Goal: Information Seeking & Learning: Learn about a topic

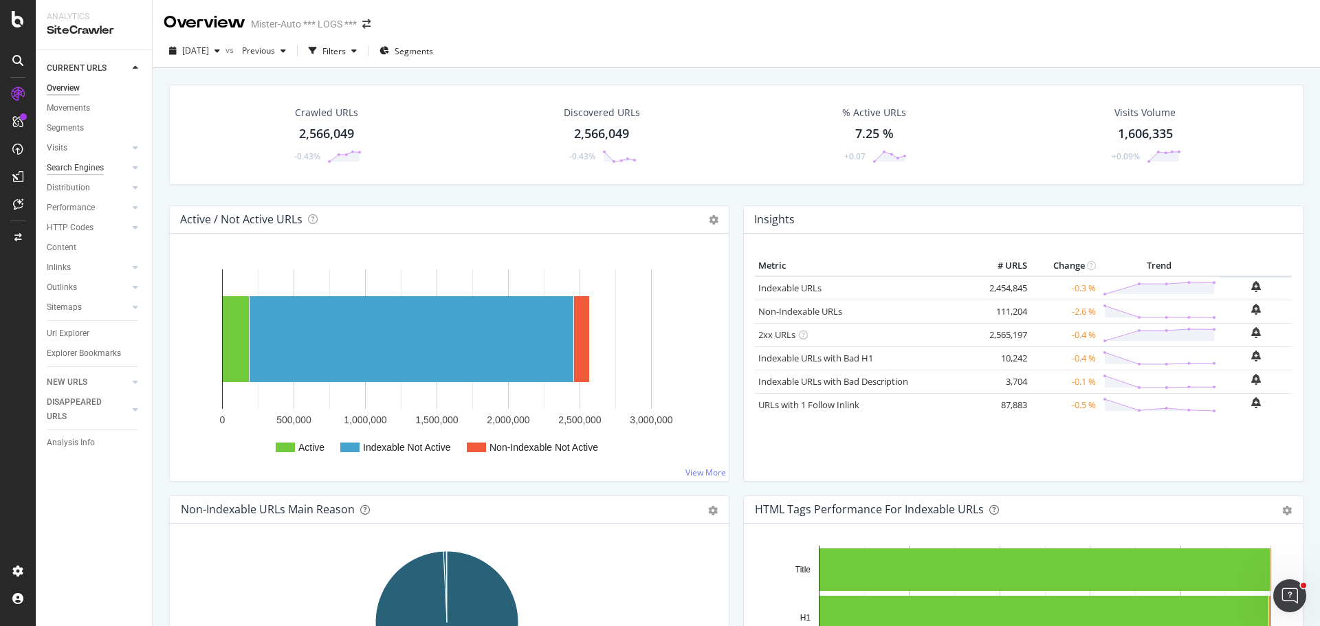
click at [87, 173] on div "Search Engines" at bounding box center [75, 168] width 57 height 14
click at [76, 229] on div "HTTP Codes" at bounding box center [70, 228] width 47 height 14
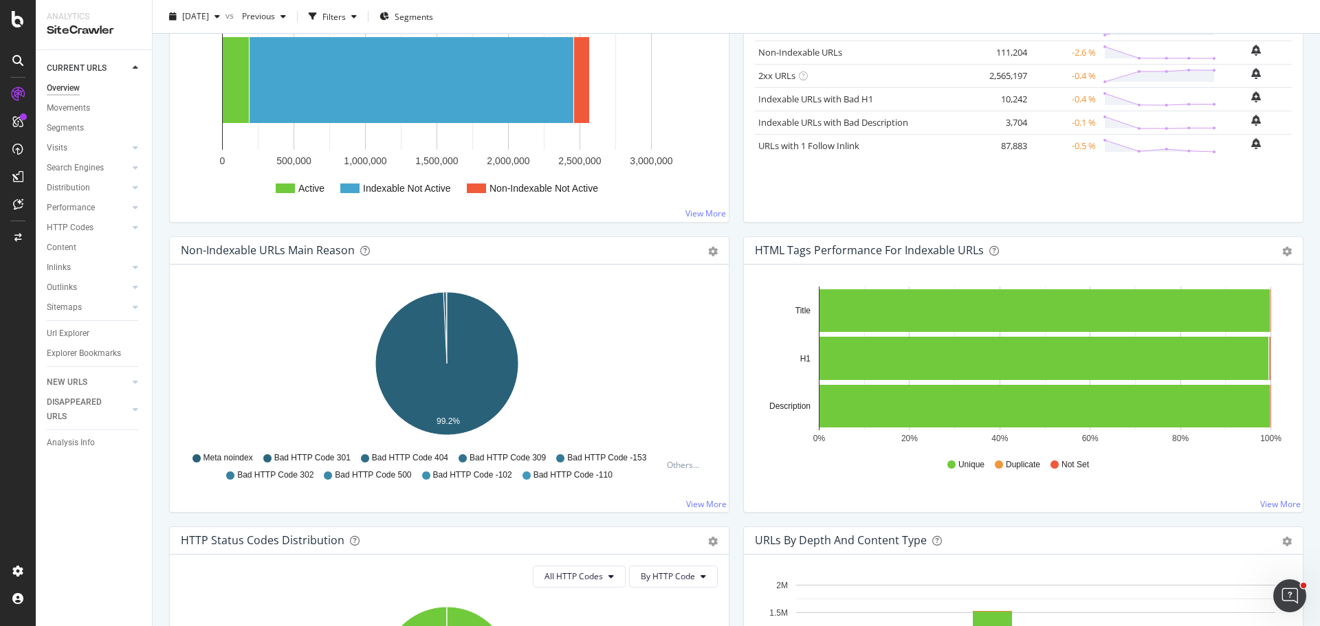
scroll to position [275, 0]
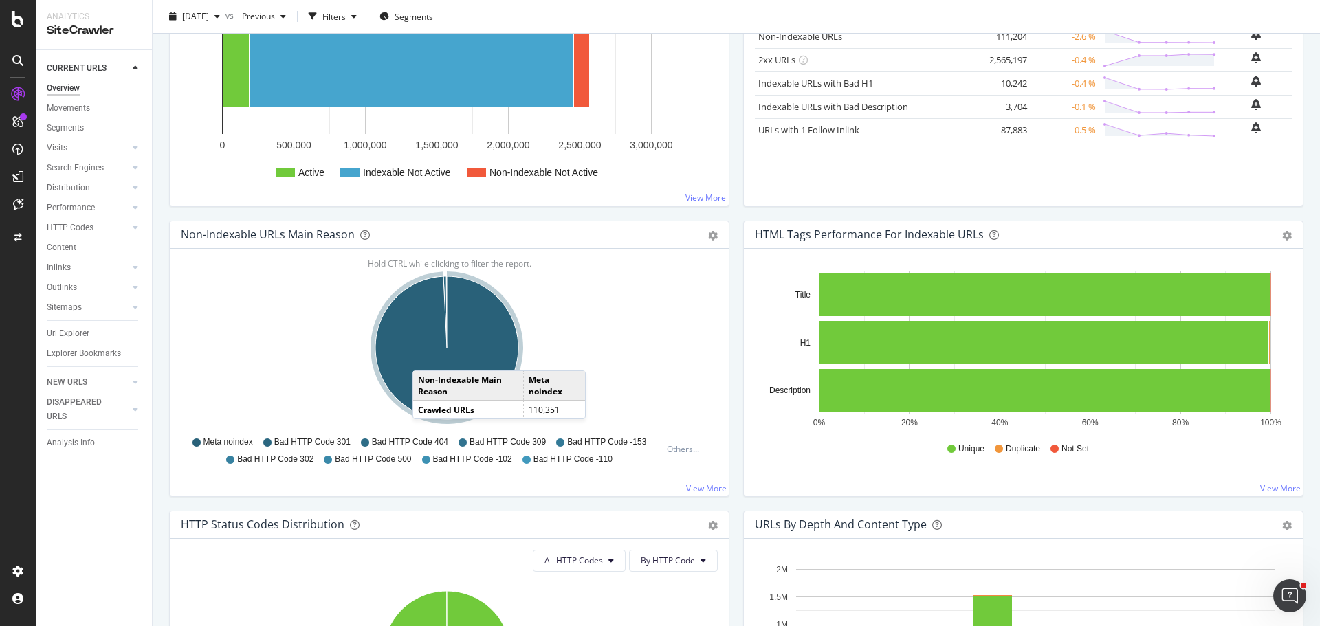
drag, startPoint x: 426, startPoint y: 357, endPoint x: 439, endPoint y: 360, distance: 12.8
click at [426, 357] on icon "A chart." at bounding box center [446, 347] width 143 height 143
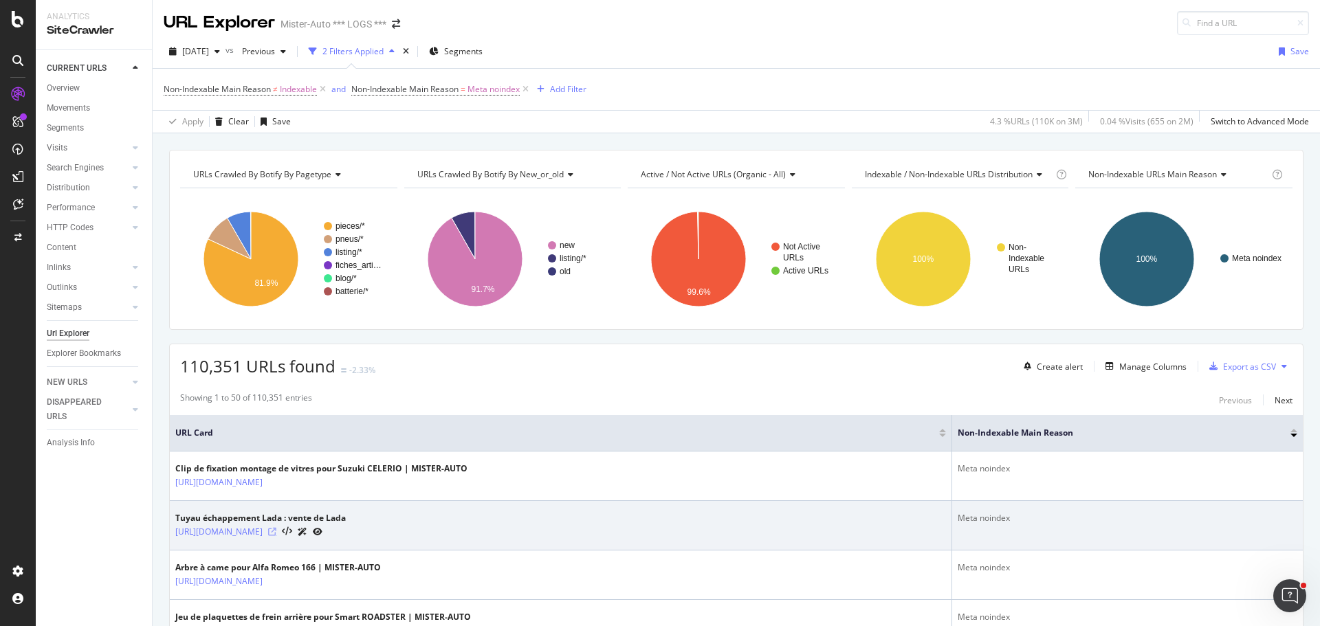
click at [276, 532] on icon at bounding box center [272, 532] width 8 height 8
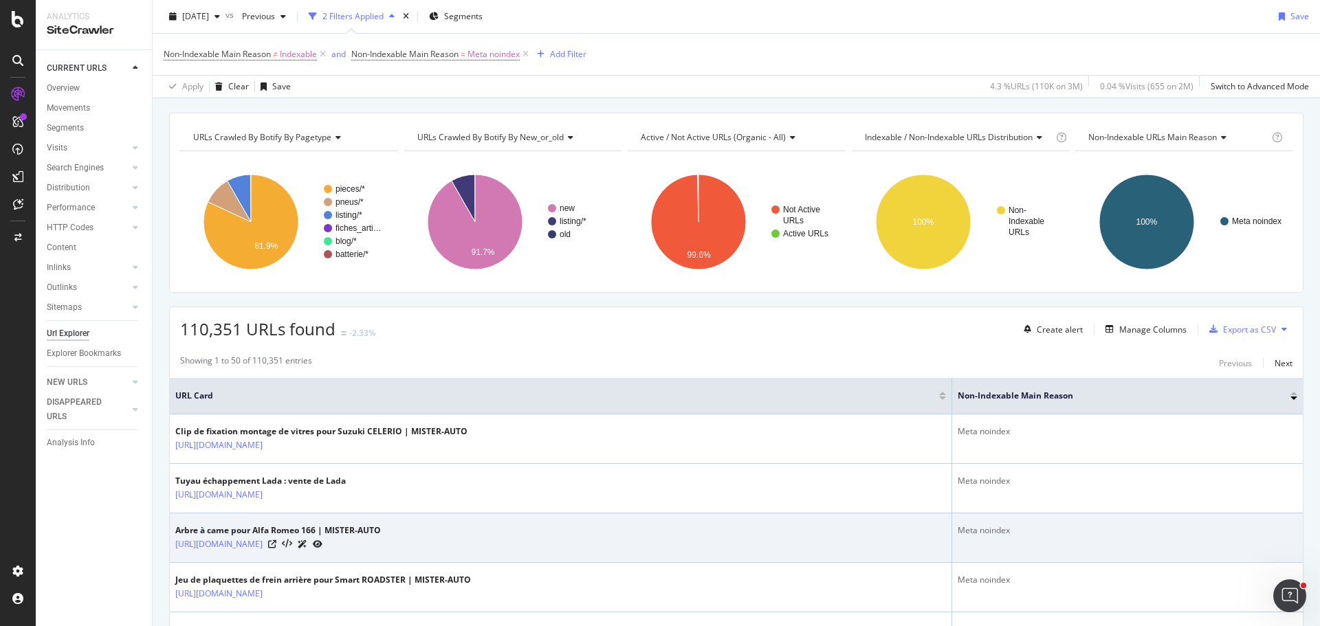
scroll to position [69, 0]
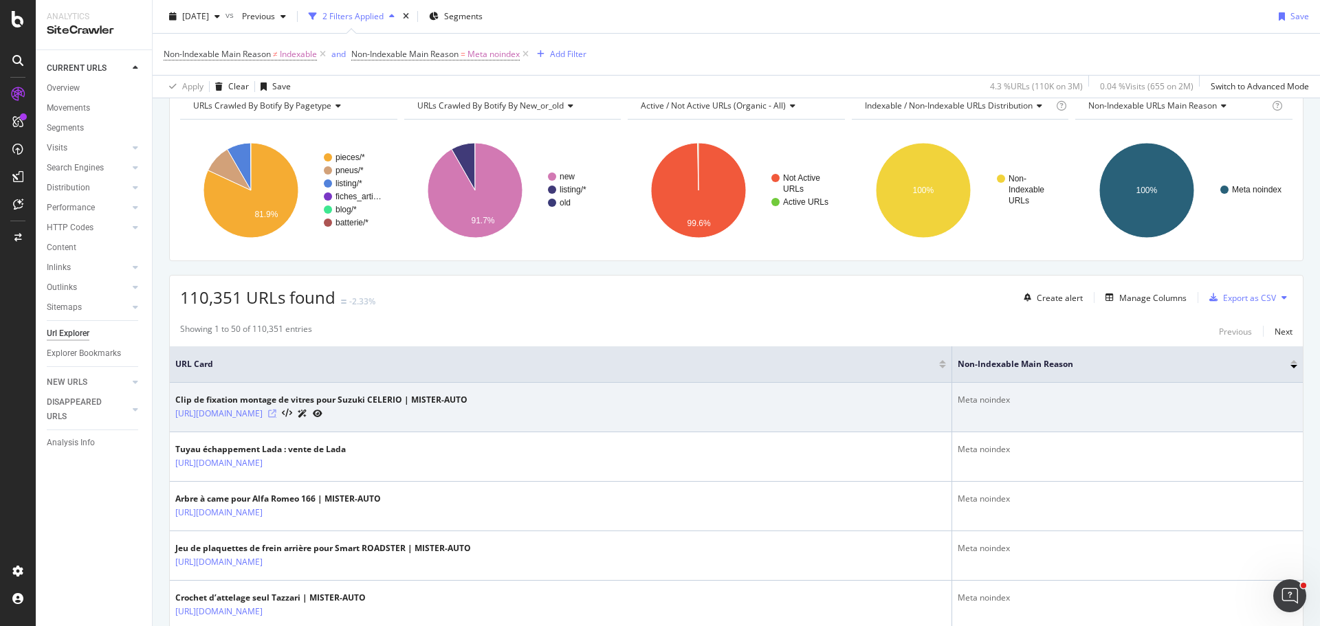
click at [276, 414] on icon at bounding box center [272, 414] width 8 height 8
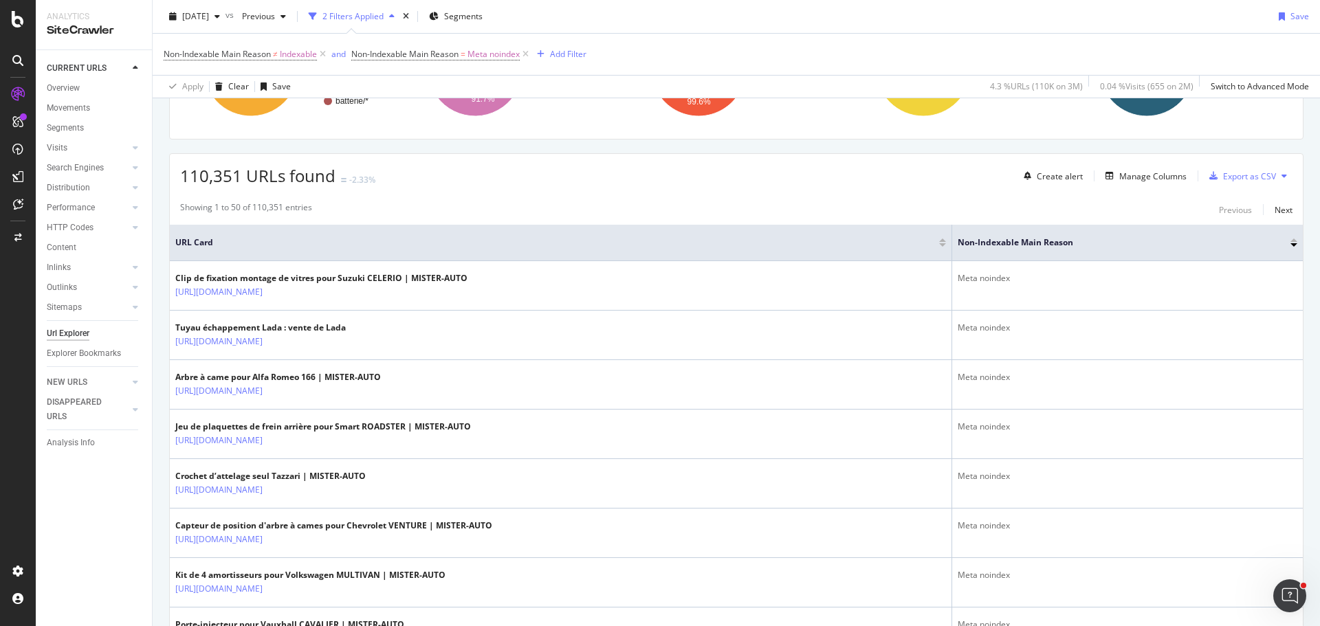
scroll to position [0, 0]
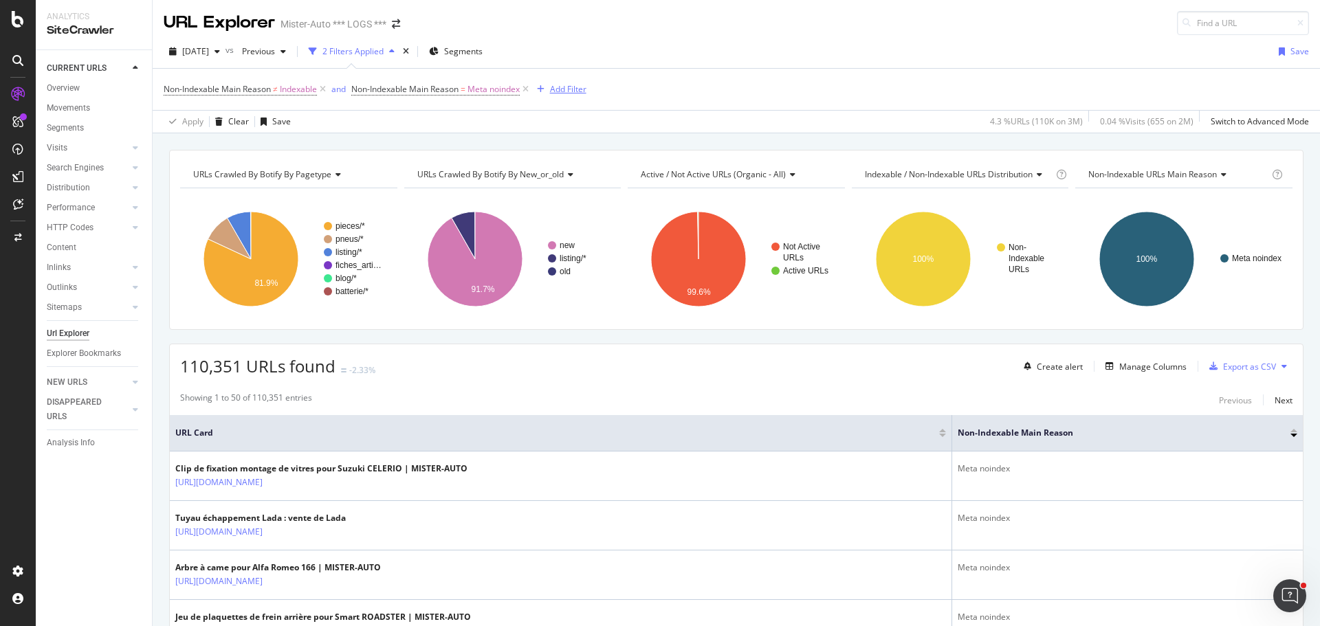
click at [564, 91] on div "Add Filter" at bounding box center [568, 89] width 36 height 12
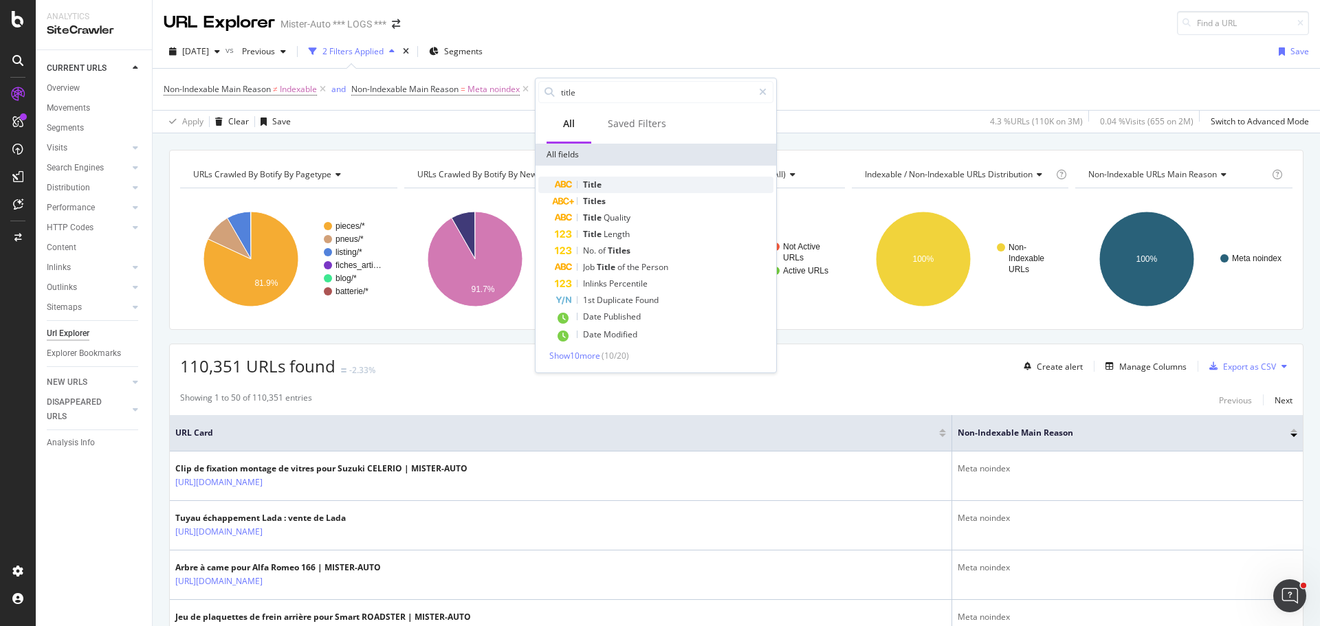
type input "title"
click at [634, 179] on div "Title" at bounding box center [664, 185] width 219 height 16
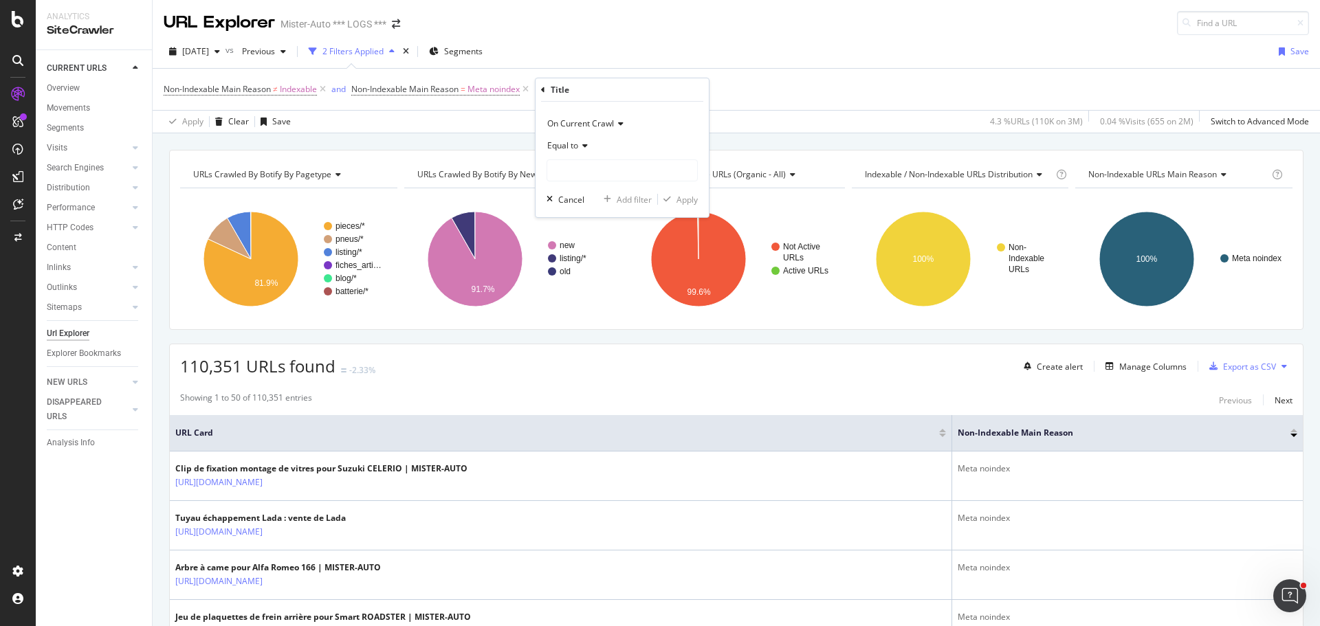
click at [584, 148] on icon at bounding box center [583, 146] width 10 height 8
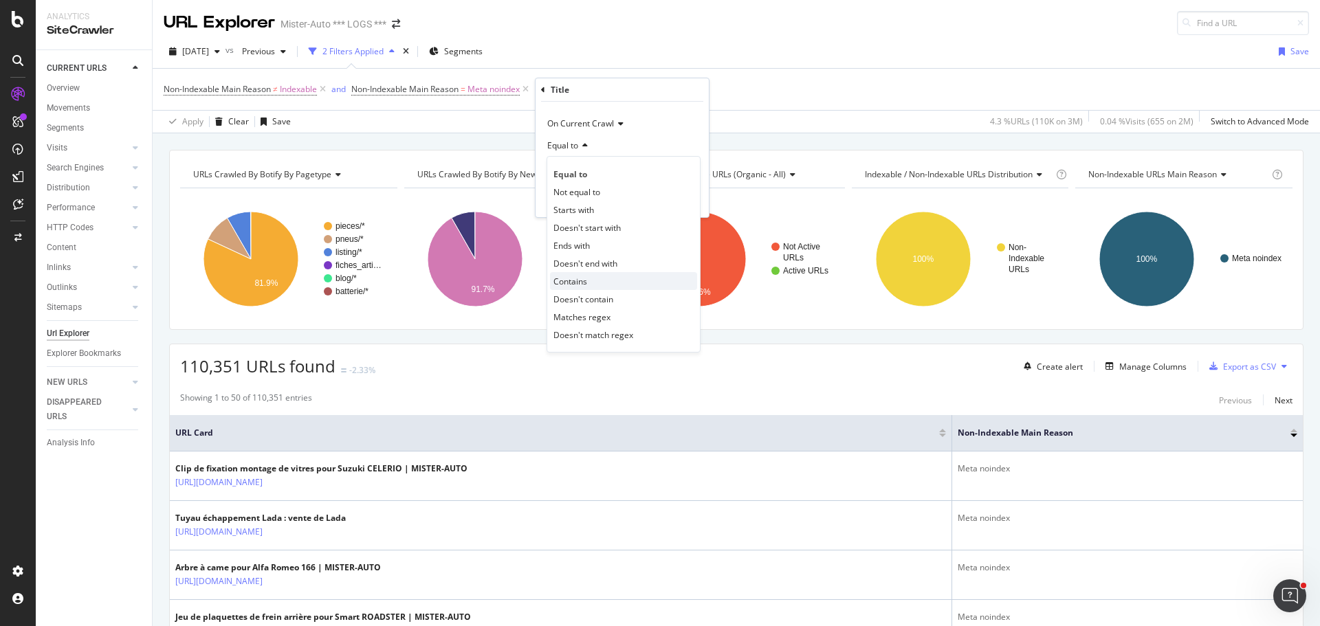
click at [579, 278] on span "Contains" at bounding box center [570, 282] width 34 height 12
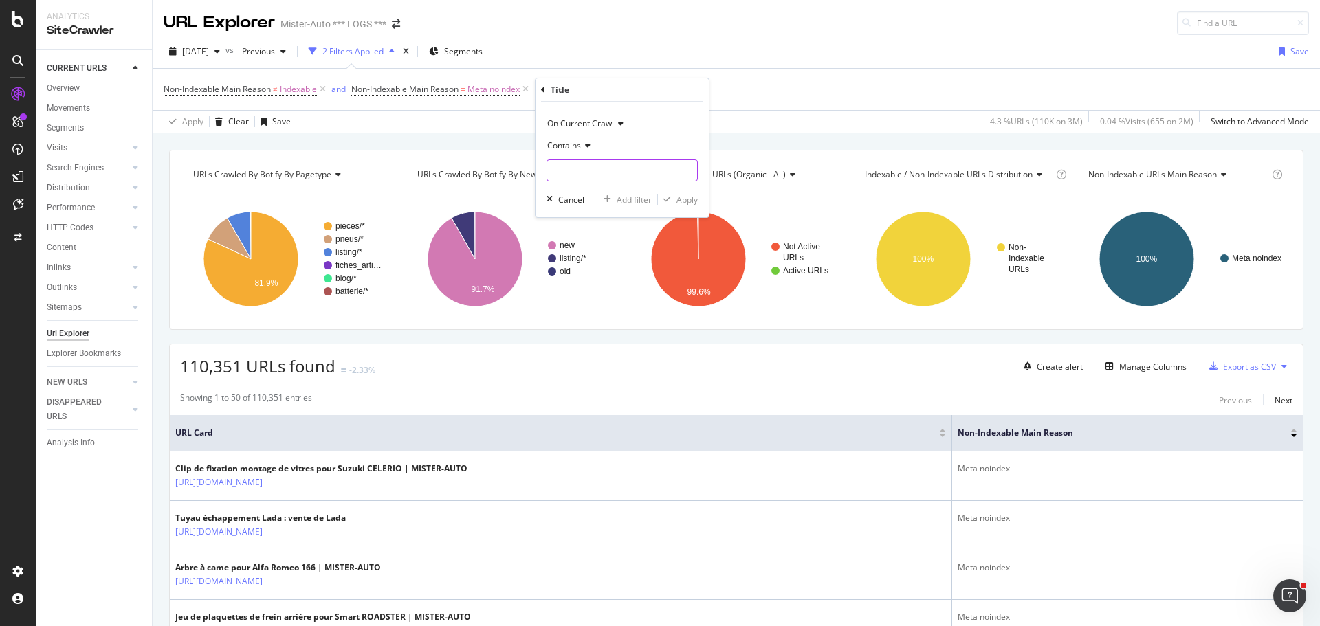
click at [582, 166] on input "text" at bounding box center [622, 170] width 150 height 22
type input "pour"
click at [673, 194] on div "Apply" at bounding box center [678, 199] width 40 height 12
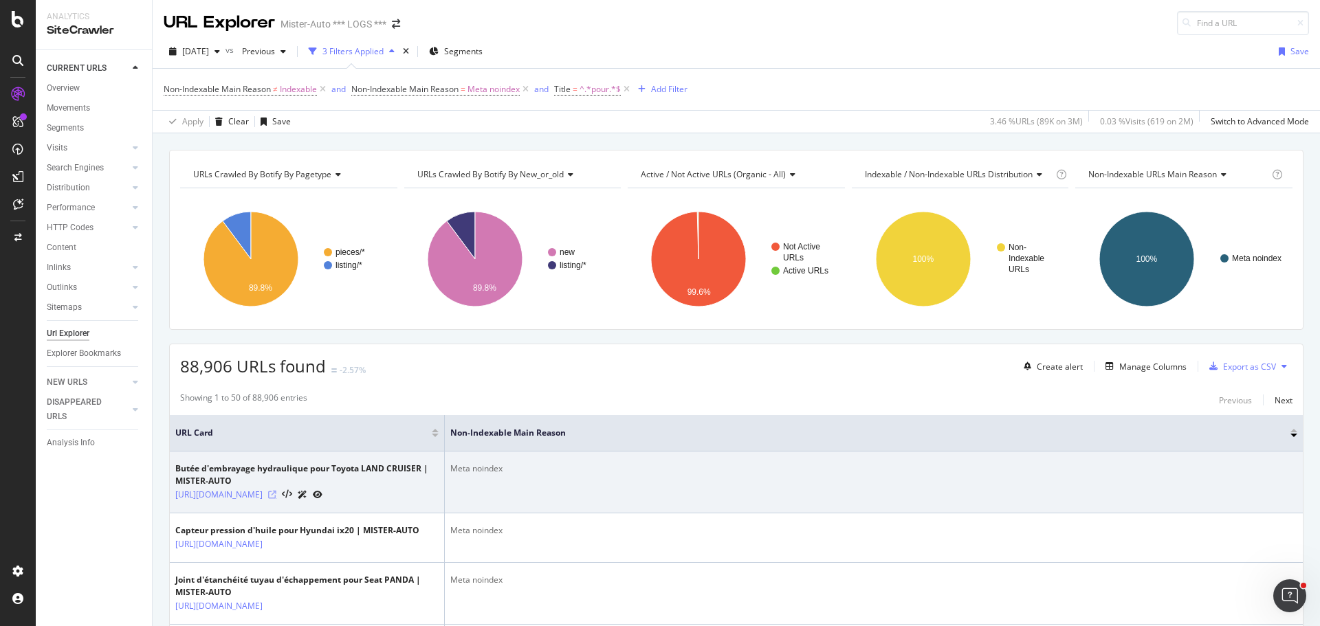
click at [276, 499] on icon at bounding box center [272, 495] width 8 height 8
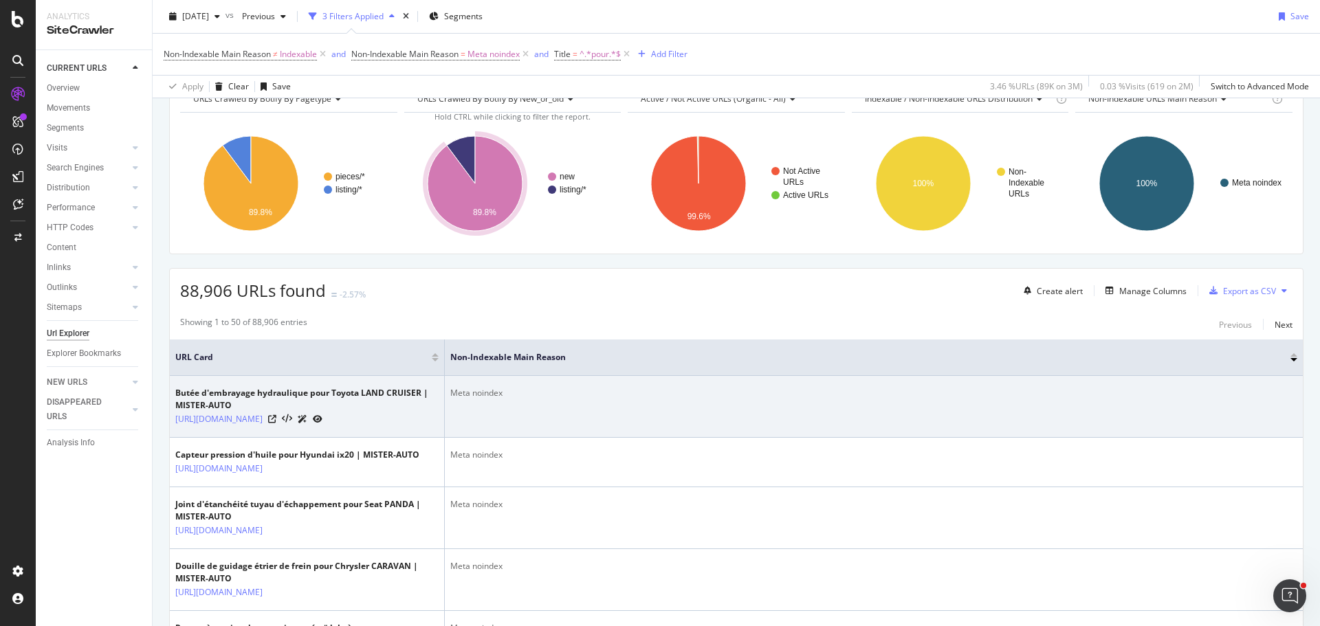
scroll to position [344, 0]
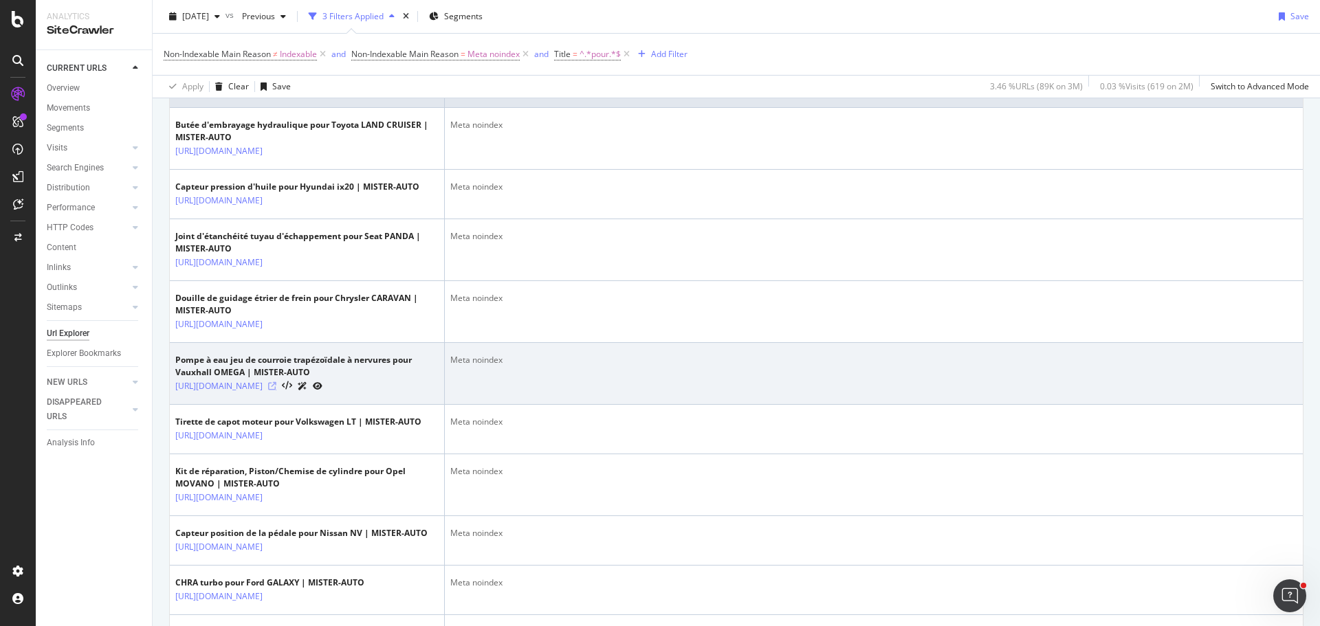
click at [276, 390] on icon at bounding box center [272, 386] width 8 height 8
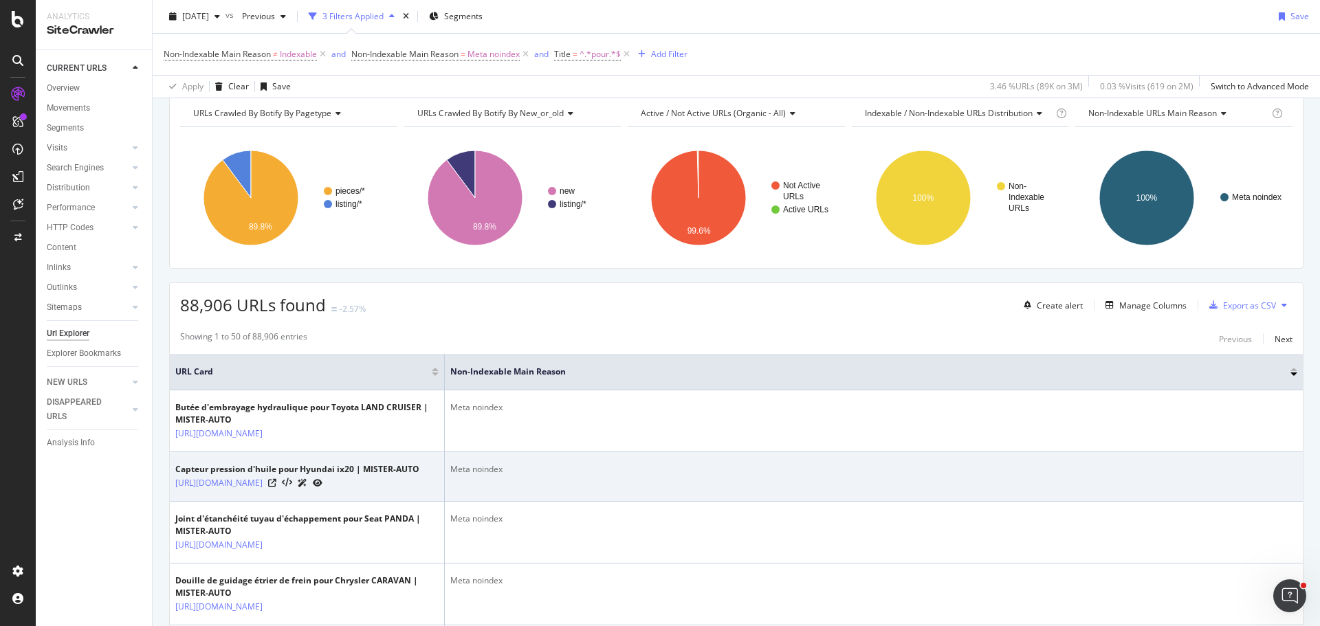
scroll to position [137, 0]
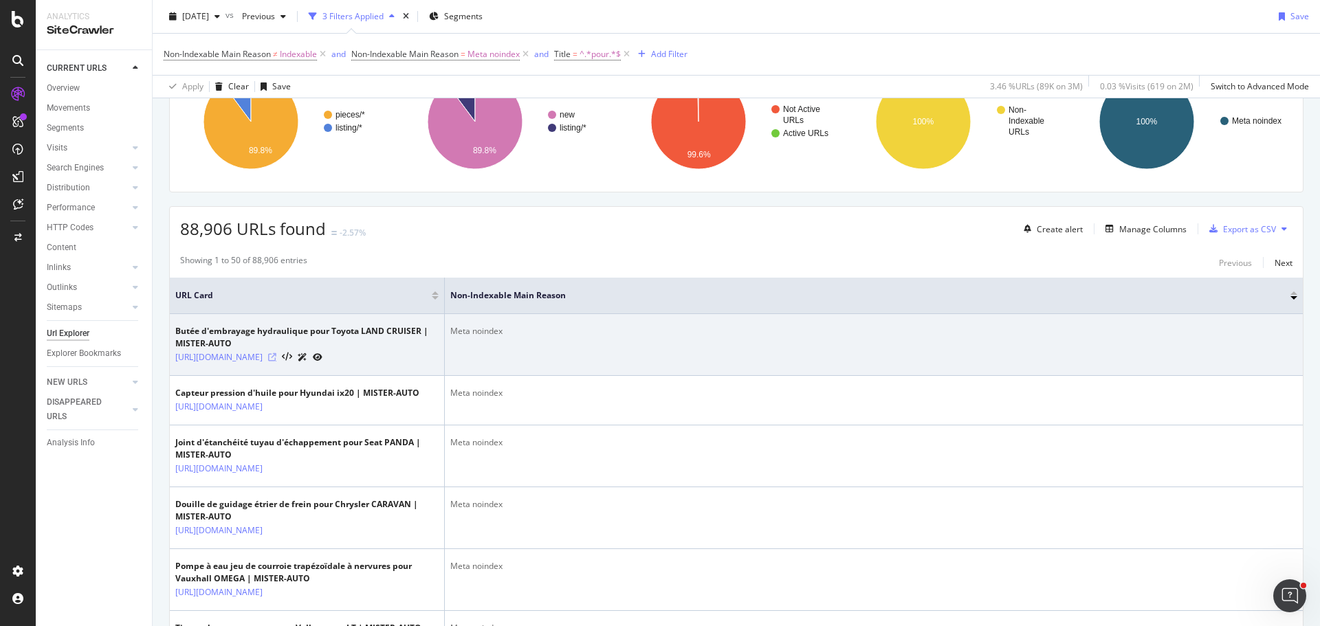
click at [276, 362] on icon at bounding box center [272, 357] width 8 height 8
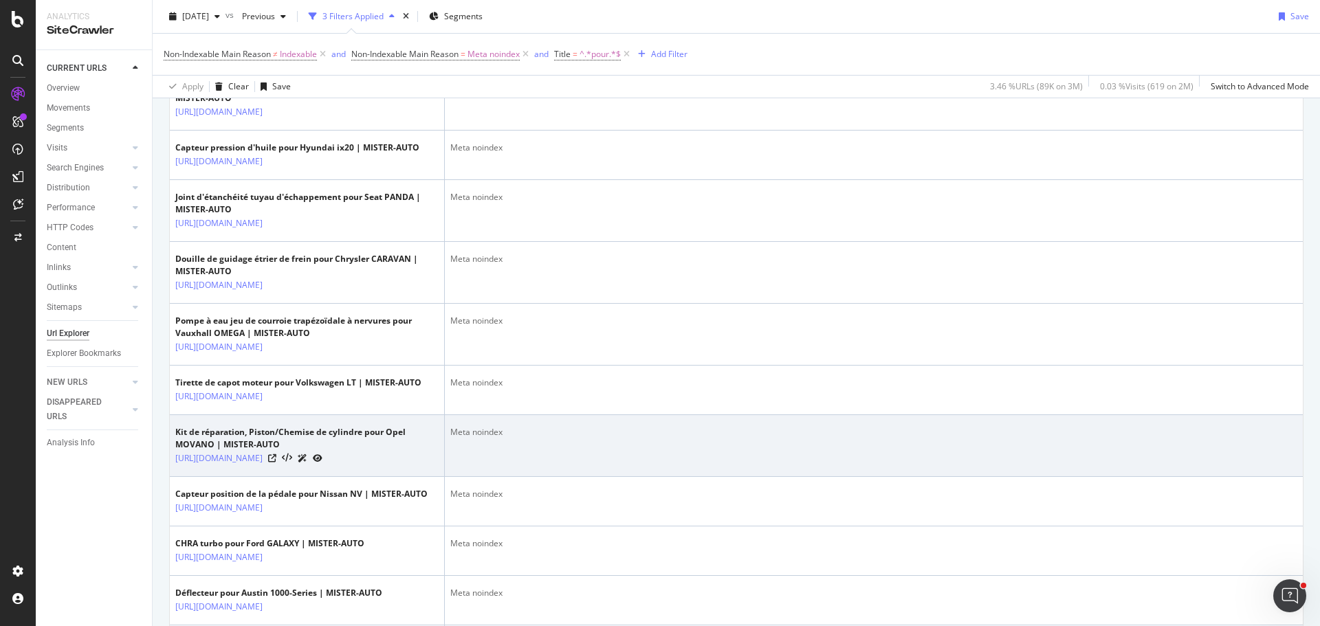
scroll to position [550, 0]
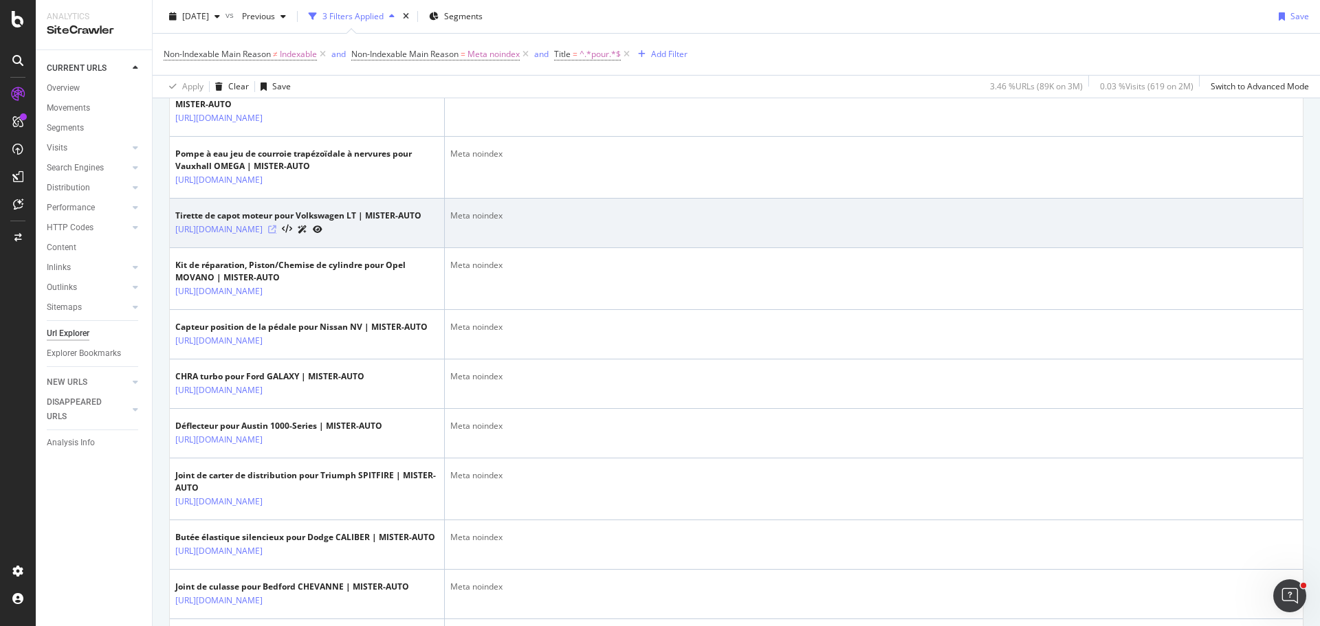
click at [276, 234] on icon at bounding box center [272, 229] width 8 height 8
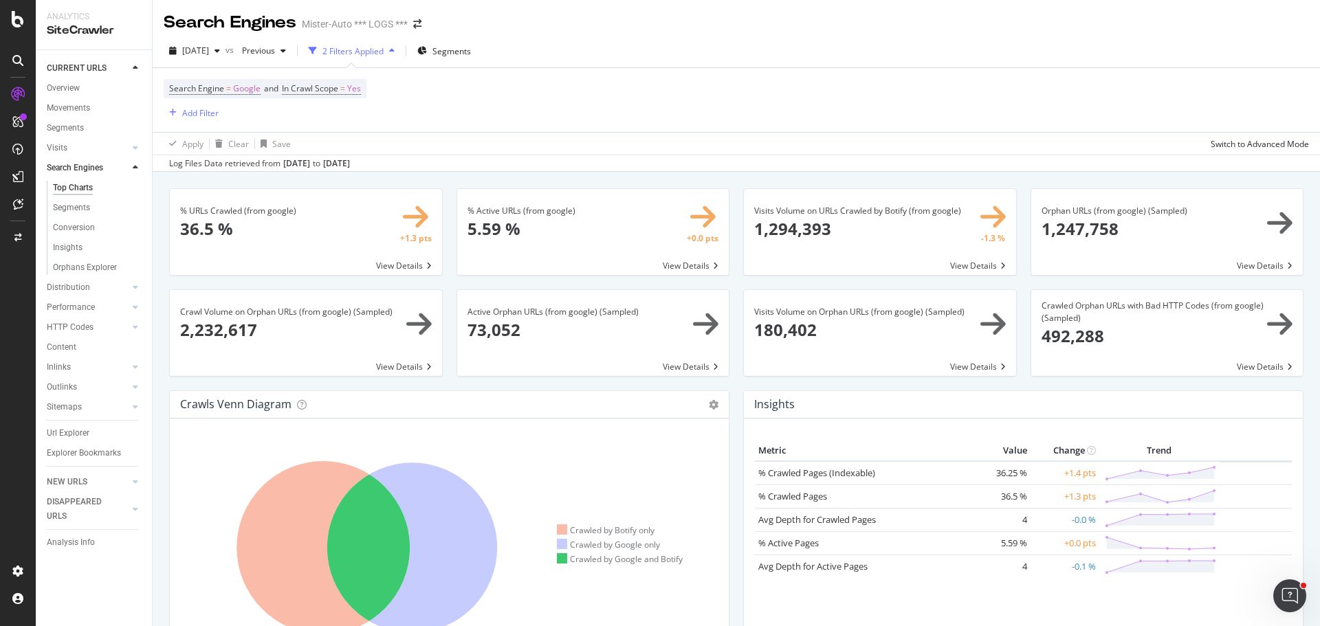
click at [751, 118] on div "Search Engine = Google and In Crawl Scope = Yes Add Filter" at bounding box center [736, 100] width 1145 height 64
click at [619, 65] on div "2025 Sep. 25th vs Previous 2 Filters Applied Segments" at bounding box center [736, 53] width 1167 height 27
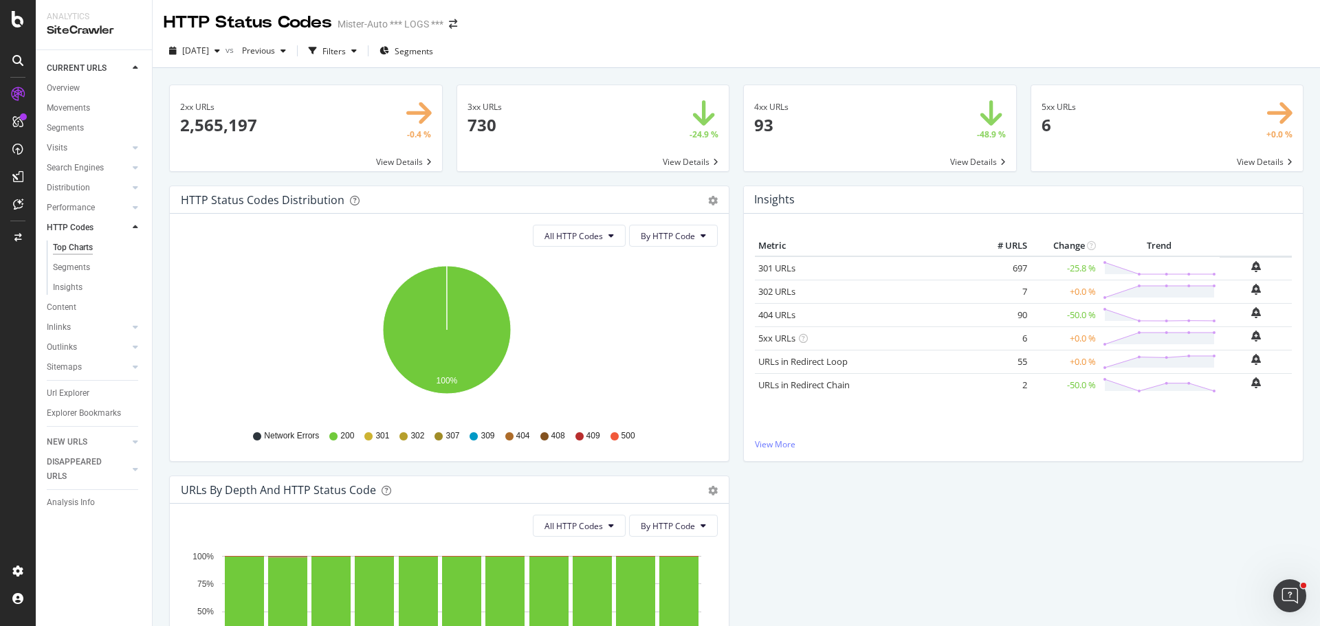
click at [588, 45] on div "2025 Sep. 25th vs Previous Filters Segments" at bounding box center [736, 53] width 1167 height 27
click at [582, 43] on div "2025 Sep. 25th vs Previous Filters Segments" at bounding box center [736, 53] width 1167 height 27
click at [597, 16] on div "HTTP Status Codes Mister-Auto *** LOGS ***" at bounding box center [736, 17] width 1167 height 34
click at [797, 28] on div "HTTP Status Codes Mister-Auto *** LOGS ***" at bounding box center [736, 17] width 1167 height 34
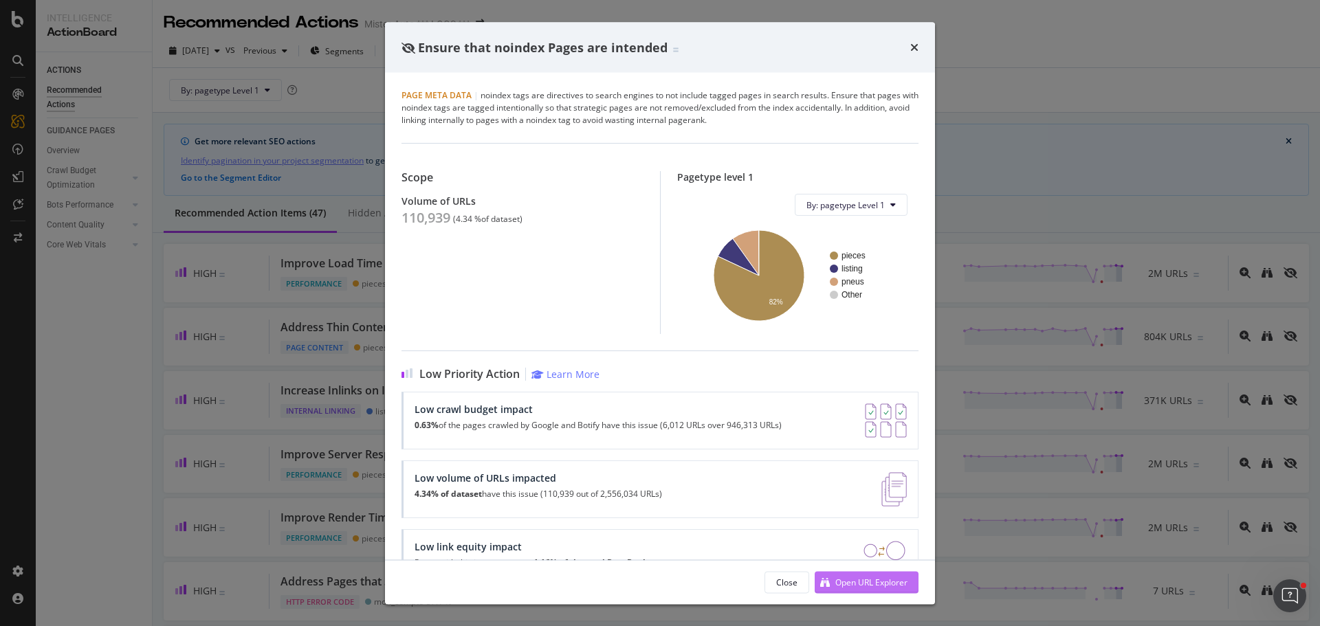
click at [847, 581] on div "Open URL Explorer" at bounding box center [871, 582] width 72 height 12
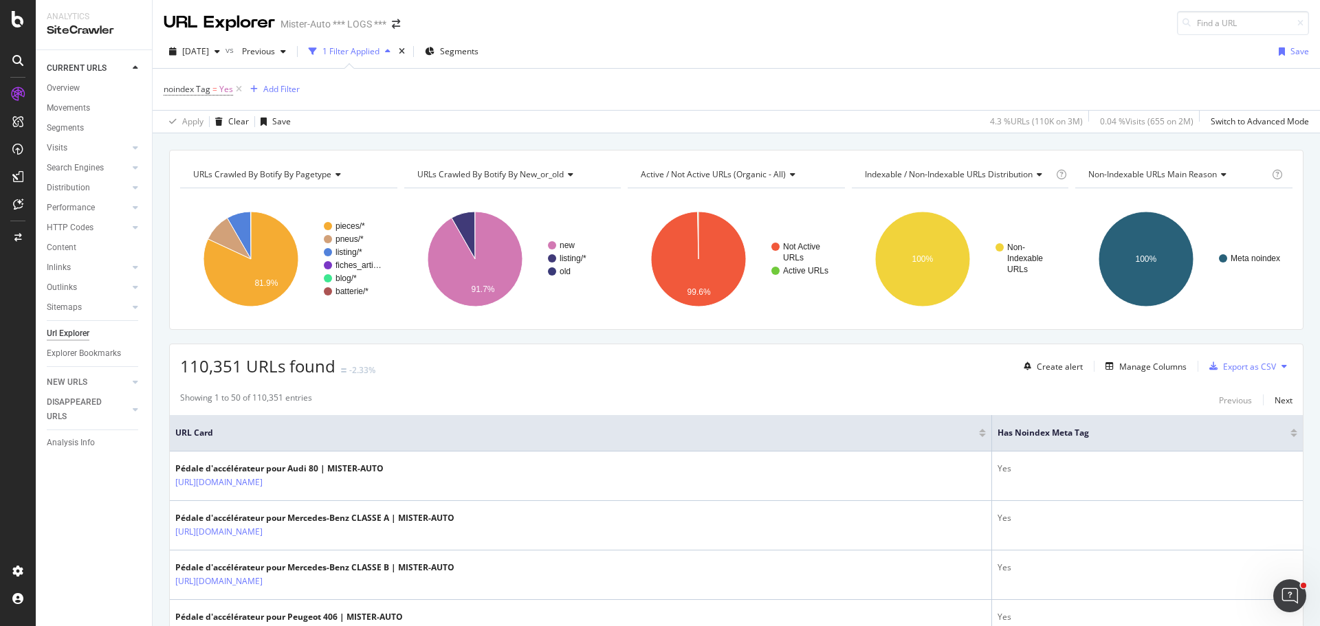
click at [731, 52] on div "[DATE] vs Previous 1 Filter Applied Segments Save" at bounding box center [736, 54] width 1167 height 27
